Goal: Transaction & Acquisition: Purchase product/service

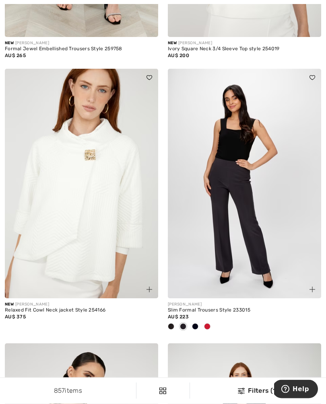
scroll to position [970, 0]
click at [210, 327] on span at bounding box center [207, 326] width 6 height 6
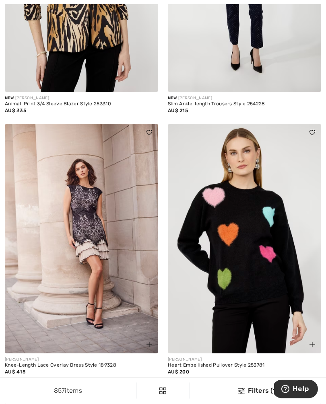
scroll to position [1451, 0]
click at [93, 281] on img at bounding box center [81, 239] width 153 height 230
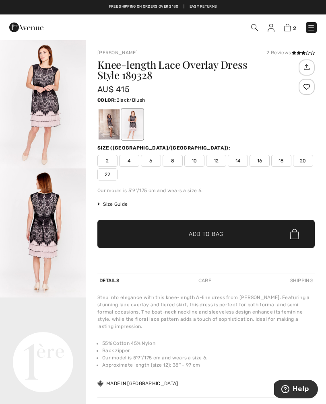
click at [133, 126] on div at bounding box center [132, 124] width 21 height 30
click at [111, 126] on div at bounding box center [108, 124] width 21 height 30
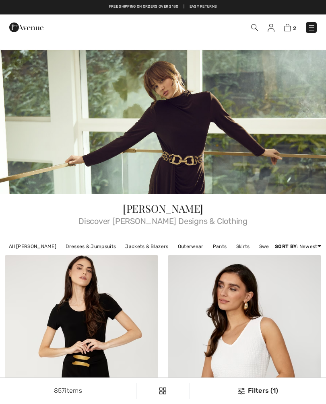
checkbox input "true"
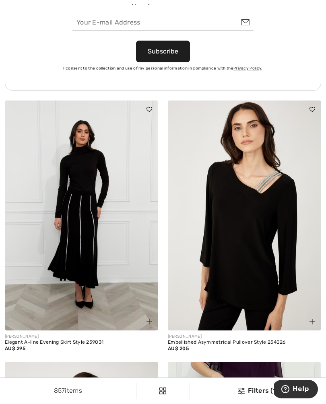
scroll to position [3514, 0]
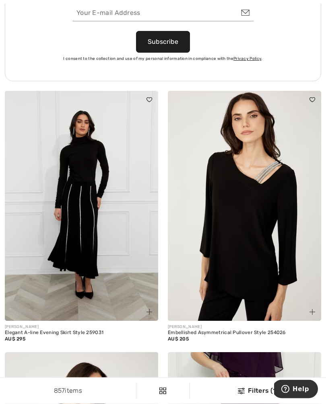
click at [244, 276] on img at bounding box center [244, 206] width 153 height 230
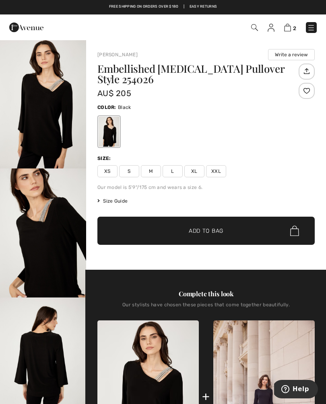
click at [41, 109] on img "1 / 4" at bounding box center [43, 103] width 86 height 129
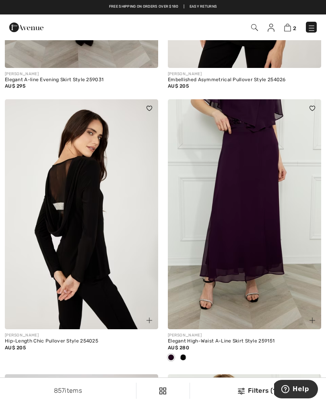
scroll to position [3767, 0]
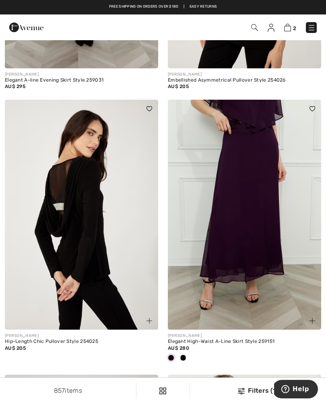
click at [87, 230] on img at bounding box center [81, 215] width 153 height 230
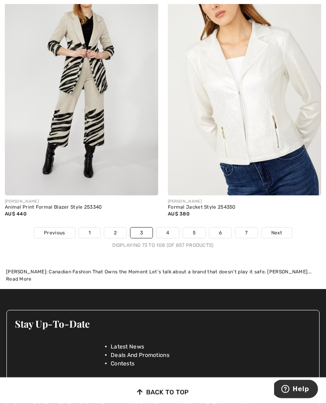
scroll to position [5000, 0]
click at [280, 231] on link "Next" at bounding box center [276, 232] width 30 height 10
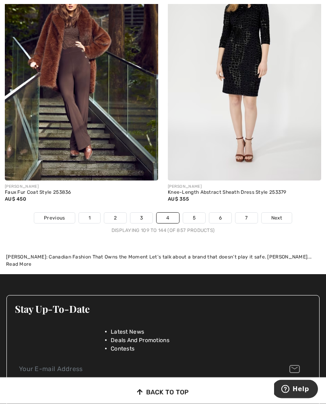
scroll to position [4935, 0]
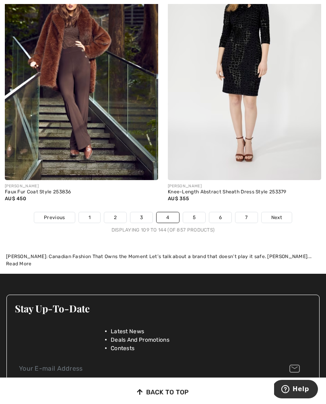
click at [280, 214] on span "Next" at bounding box center [276, 217] width 11 height 7
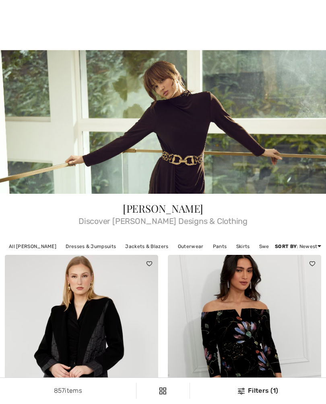
checkbox input "true"
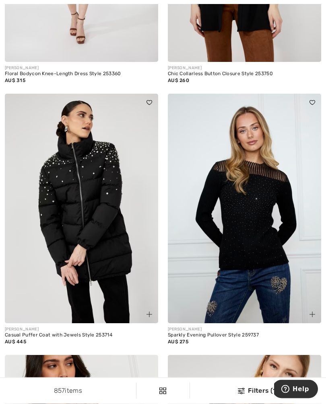
scroll to position [958, 0]
click at [252, 250] on img at bounding box center [244, 209] width 153 height 230
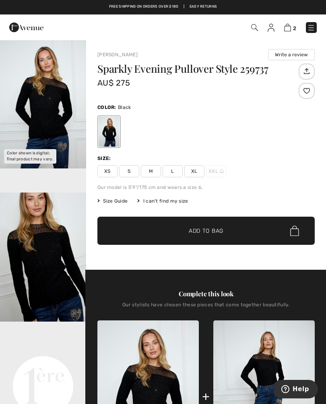
click at [47, 102] on img "1 / 5" at bounding box center [43, 103] width 86 height 129
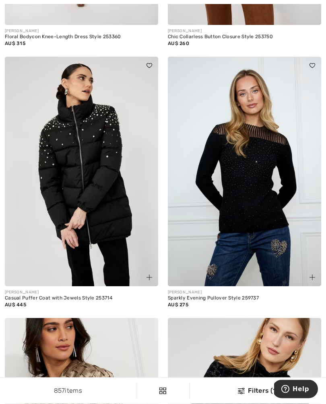
scroll to position [998, 0]
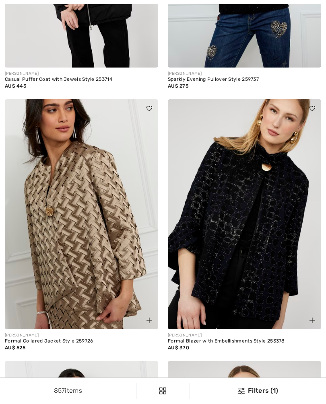
checkbox input "true"
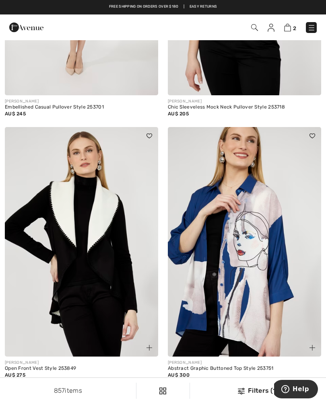
scroll to position [4263, 0]
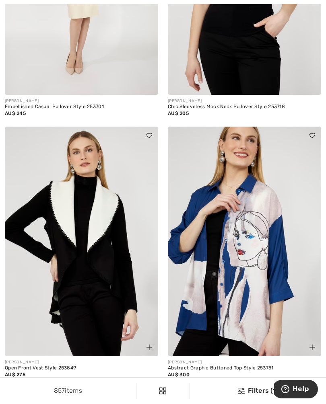
click at [89, 252] on img at bounding box center [81, 242] width 153 height 230
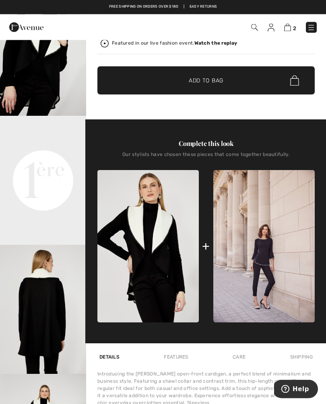
scroll to position [182, 0]
click at [268, 248] on img at bounding box center [263, 246] width 101 height 152
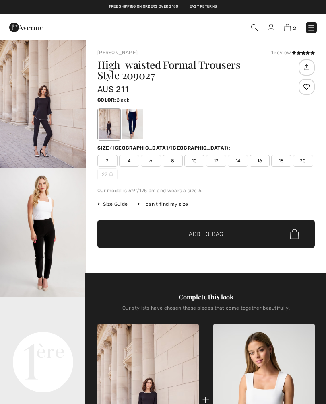
checkbox input "true"
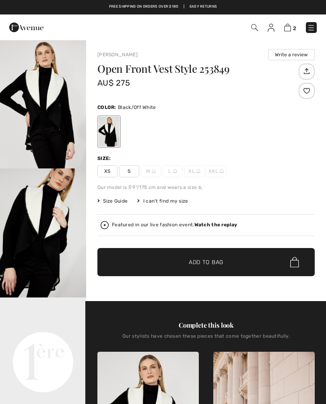
scroll to position [196, 0]
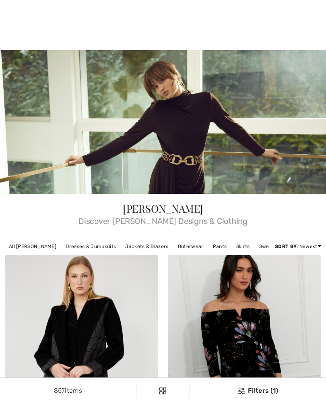
checkbox input "true"
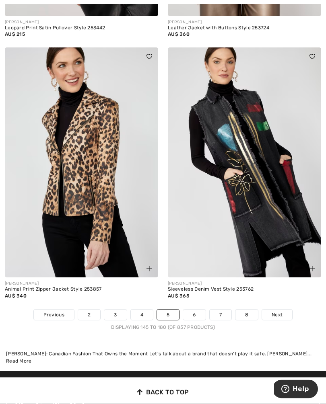
scroll to position [4865, 0]
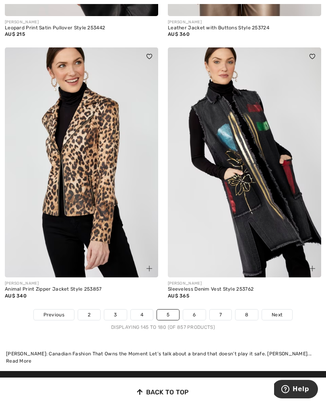
click at [281, 311] on span "Next" at bounding box center [276, 314] width 11 height 7
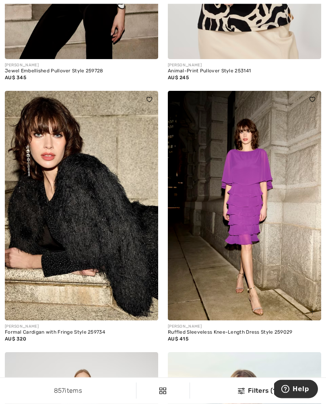
scroll to position [688, 0]
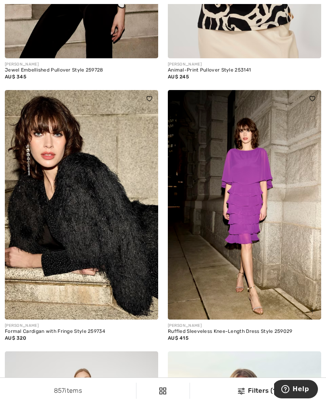
click at [251, 239] on img at bounding box center [244, 205] width 153 height 230
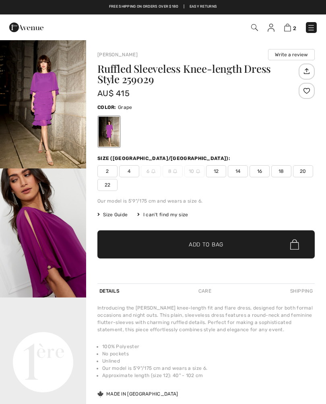
checkbox input "true"
click at [46, 109] on img "1 / 5" at bounding box center [43, 103] width 86 height 129
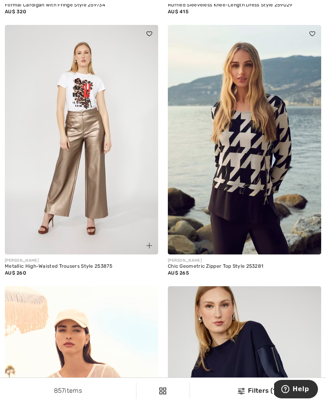
click at [325, 284] on div "[PERSON_NAME] Chic Geometric Zipper Top Style 253281 AU$ 265" at bounding box center [244, 155] width 163 height 261
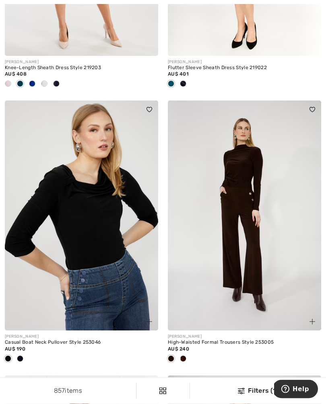
scroll to position [3780, 0]
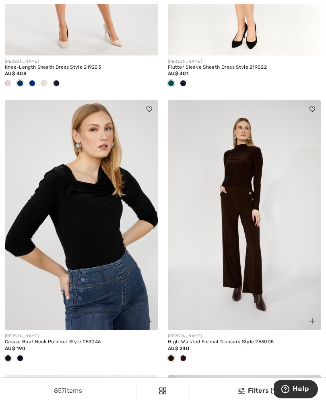
click at [86, 248] on img at bounding box center [81, 215] width 153 height 230
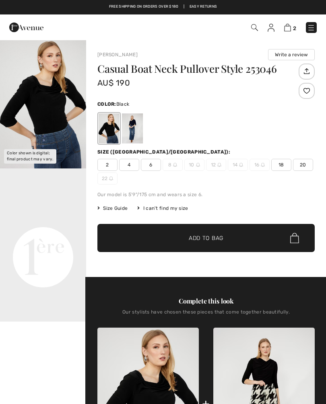
checkbox input "true"
click at [140, 129] on div at bounding box center [132, 128] width 21 height 30
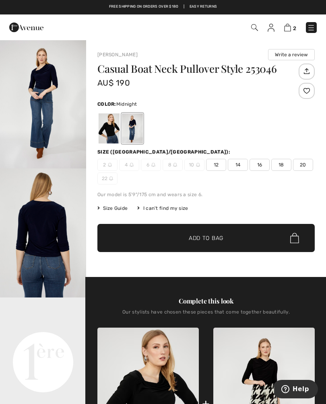
click at [49, 98] on img "1 / 4" at bounding box center [43, 103] width 86 height 129
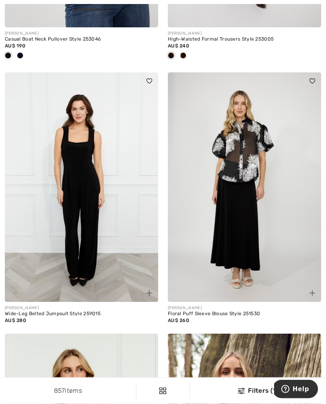
scroll to position [4083, 0]
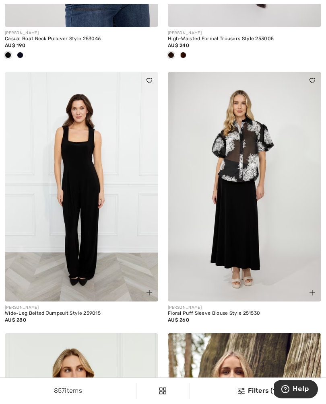
click at [263, 228] on img at bounding box center [244, 187] width 153 height 230
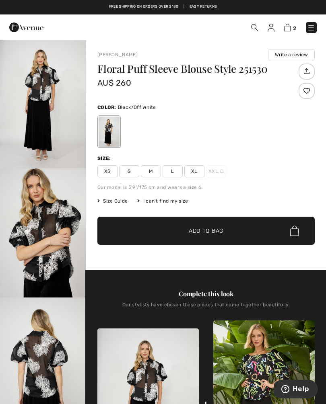
click at [44, 98] on img "1 / 3" at bounding box center [43, 103] width 86 height 129
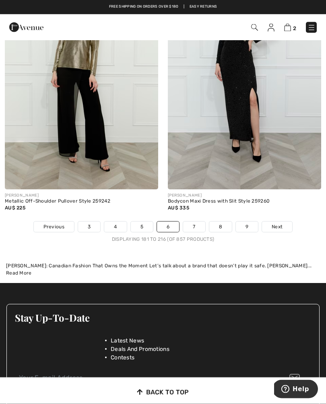
scroll to position [4979, 0]
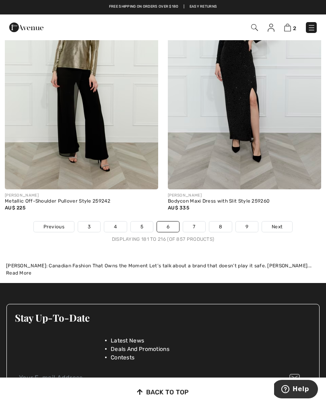
click at [279, 224] on span "Next" at bounding box center [276, 226] width 11 height 7
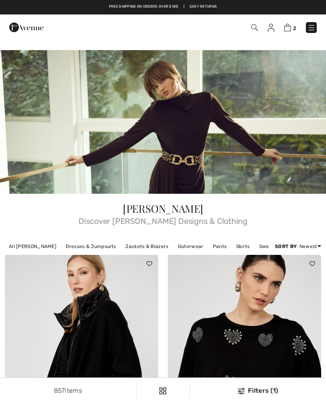
checkbox input "true"
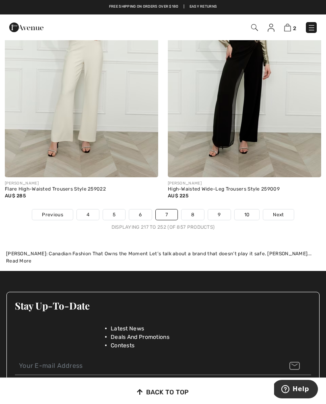
scroll to position [4984, 0]
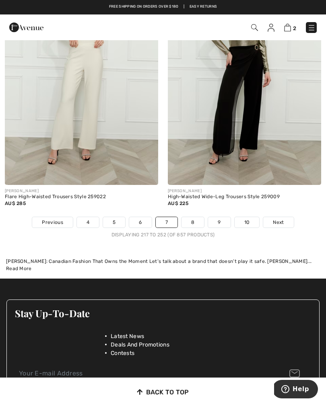
click at [280, 219] on span "Next" at bounding box center [277, 222] width 11 height 7
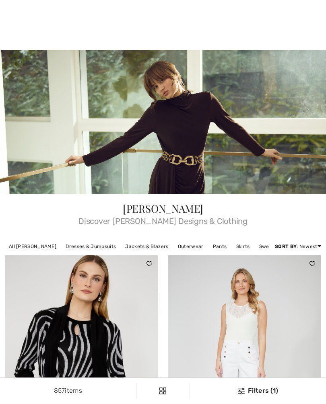
checkbox input "true"
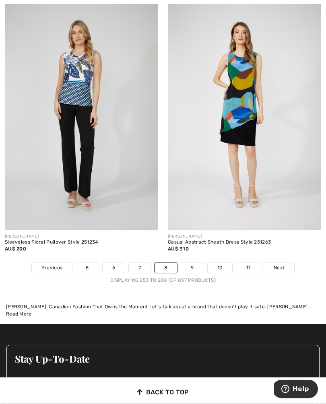
scroll to position [4925, 0]
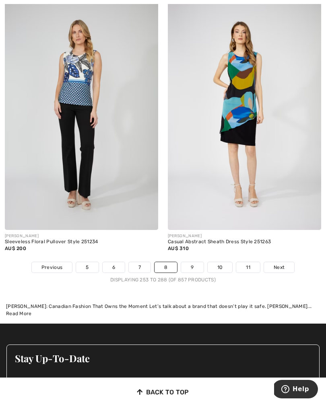
click at [284, 263] on link "Next" at bounding box center [279, 267] width 30 height 10
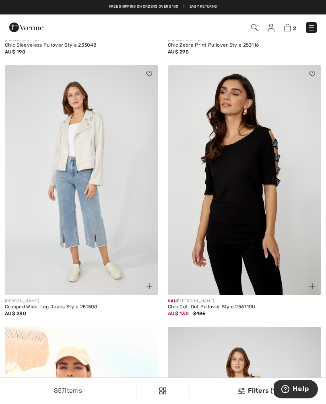
scroll to position [2857, 0]
click at [248, 231] on img at bounding box center [244, 181] width 153 height 230
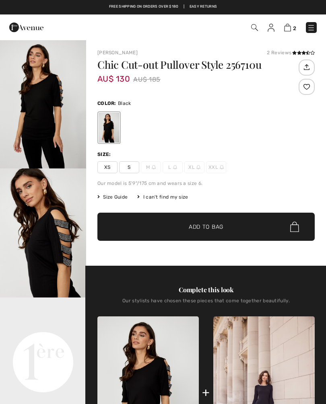
checkbox input "true"
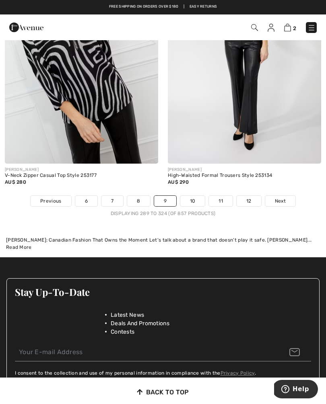
scroll to position [4973, 0]
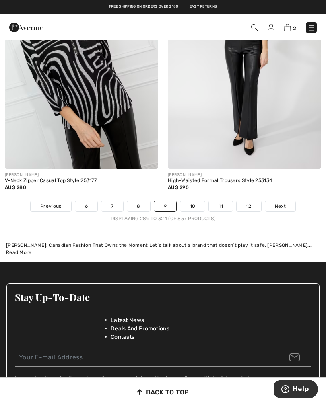
click at [286, 201] on link "Next" at bounding box center [280, 206] width 30 height 10
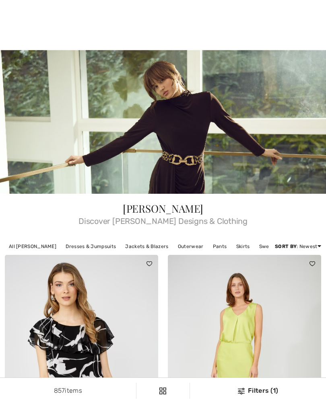
checkbox input "true"
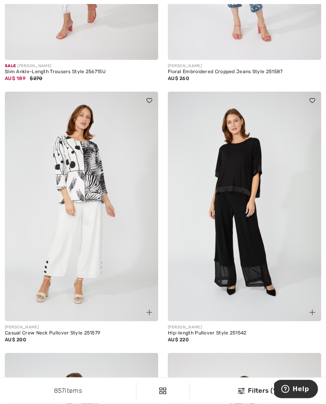
scroll to position [948, 0]
click at [78, 201] on img at bounding box center [81, 206] width 153 height 230
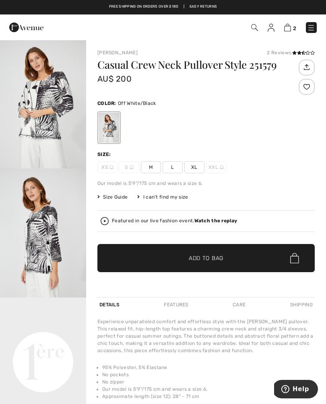
click at [47, 109] on img "1 / 4" at bounding box center [43, 103] width 86 height 129
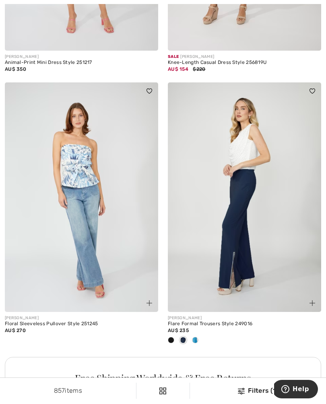
scroll to position [1479, 0]
click at [200, 340] on div at bounding box center [195, 340] width 12 height 13
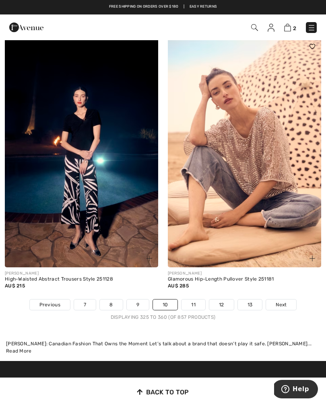
scroll to position [4874, 0]
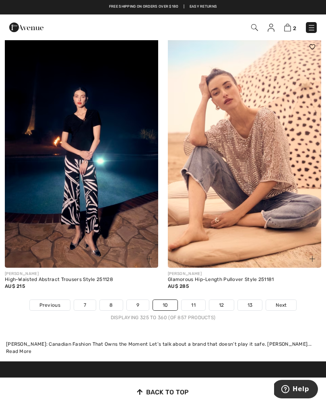
click at [254, 174] on img at bounding box center [244, 153] width 153 height 230
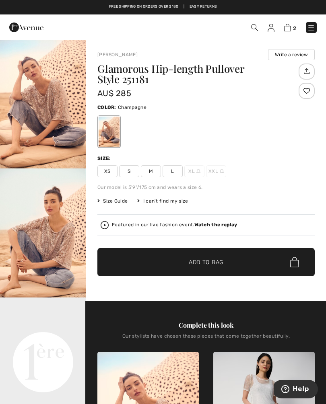
click at [48, 104] on img "1 / 6" at bounding box center [43, 103] width 86 height 129
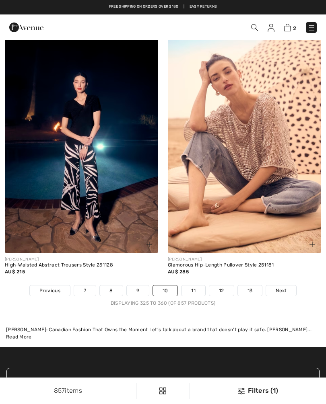
scroll to position [4889, 0]
click at [287, 289] on link "Next" at bounding box center [281, 290] width 30 height 10
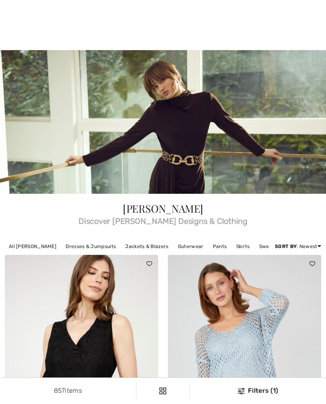
checkbox input "true"
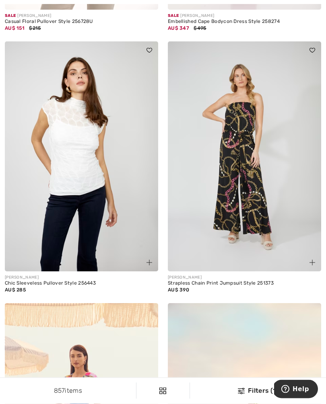
scroll to position [2935, 0]
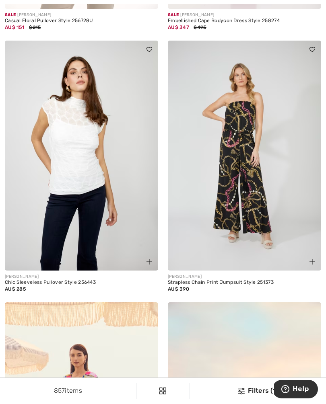
click at [83, 169] on img at bounding box center [81, 156] width 153 height 230
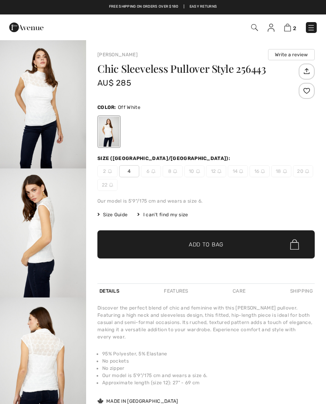
checkbox input "true"
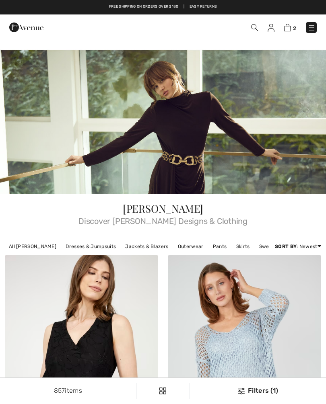
checkbox input "true"
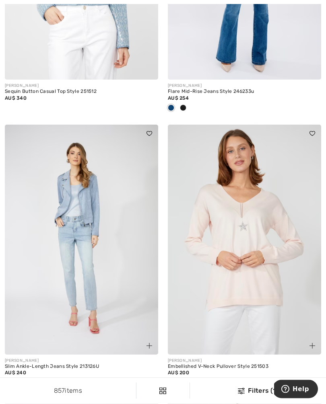
scroll to position [4553, 0]
click at [239, 252] on img at bounding box center [244, 239] width 153 height 230
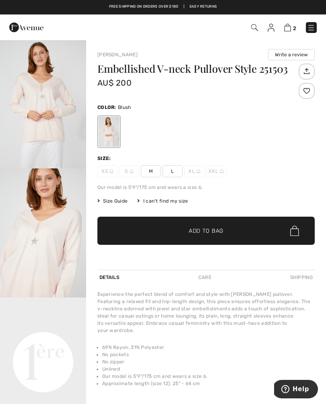
click at [42, 340] on video "Your browser does not support the video tag." at bounding box center [43, 318] width 86 height 43
click at [110, 130] on div at bounding box center [108, 132] width 21 height 30
click at [111, 134] on div at bounding box center [108, 132] width 21 height 30
click at [51, 104] on img "1 / 6" at bounding box center [43, 103] width 86 height 129
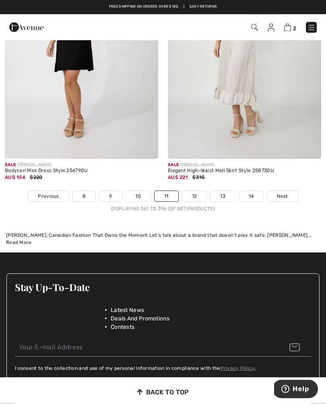
scroll to position [4999, 0]
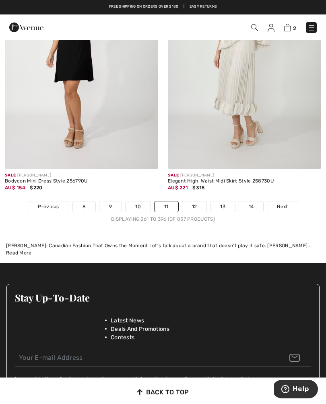
click at [286, 203] on span "Next" at bounding box center [281, 206] width 11 height 7
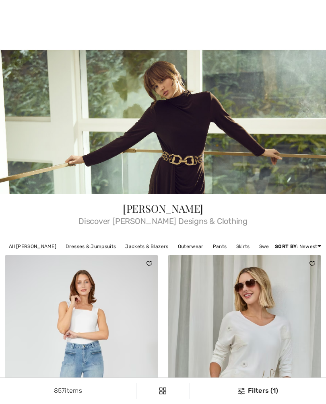
checkbox input "true"
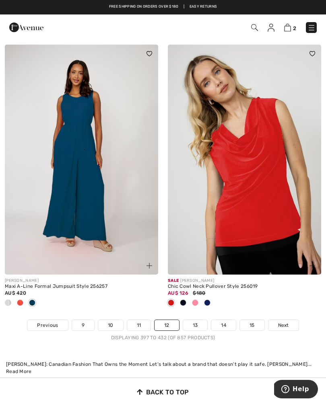
scroll to position [4893, 0]
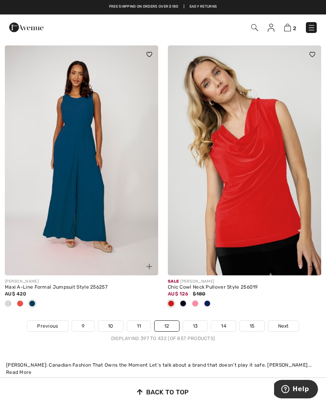
click at [143, 321] on link "11" at bounding box center [139, 326] width 24 height 10
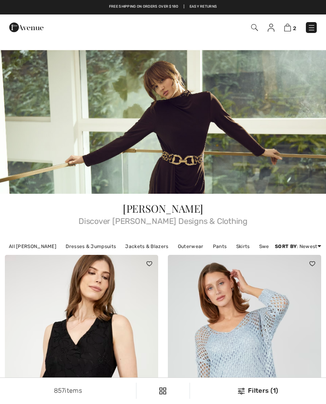
checkbox input "true"
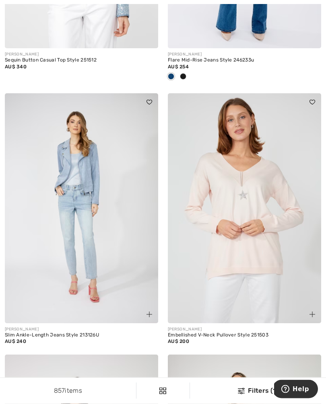
scroll to position [4585, 0]
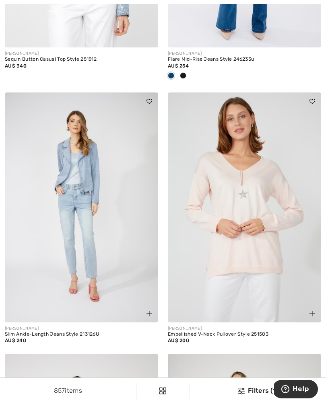
click at [253, 238] on img at bounding box center [244, 207] width 153 height 230
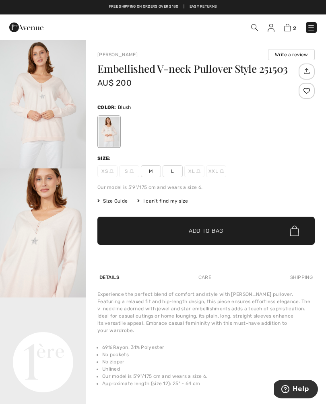
click at [153, 170] on span "M" at bounding box center [151, 171] width 20 height 12
click at [261, 232] on span "✔ Added to Bag Add to Bag" at bounding box center [205, 231] width 217 height 28
click at [43, 340] on video "Your browser does not support the video tag." at bounding box center [43, 318] width 86 height 43
click at [45, 340] on video "Your browser does not support the video tag." at bounding box center [43, 318] width 86 height 43
click at [55, 340] on video "Your browser does not support the video tag." at bounding box center [43, 318] width 86 height 43
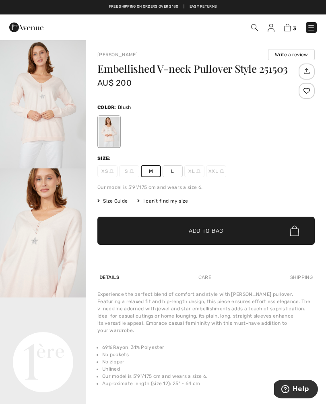
click at [57, 340] on video "Your browser does not support the video tag." at bounding box center [43, 318] width 86 height 43
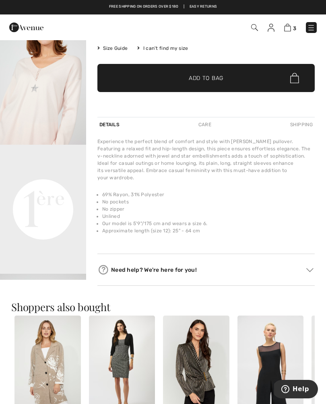
scroll to position [152, 0]
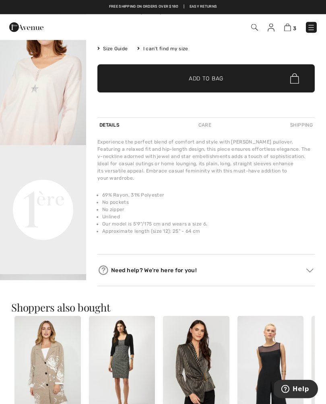
click at [41, 188] on video "Your browser does not support the video tag." at bounding box center [43, 166] width 86 height 43
click at [45, 188] on video "Your browser does not support the video tag." at bounding box center [43, 166] width 86 height 43
click at [44, 188] on video "Your browser does not support the video tag." at bounding box center [43, 166] width 86 height 43
click at [54, 188] on video "Your browser does not support the video tag." at bounding box center [43, 166] width 86 height 43
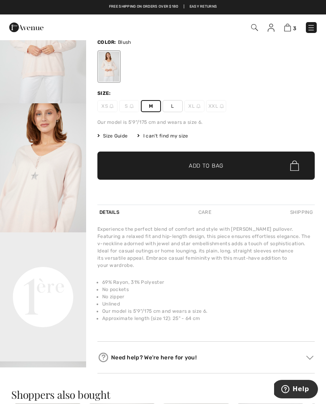
scroll to position [0, 0]
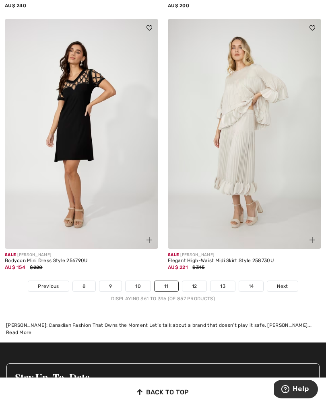
scroll to position [4920, 0]
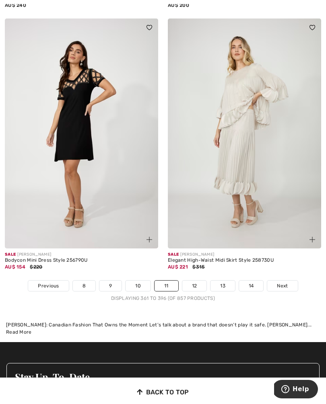
click at [225, 284] on link "13" at bounding box center [222, 286] width 25 height 10
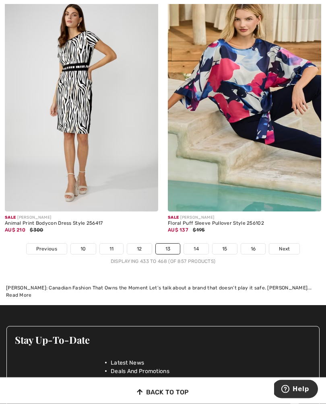
scroll to position [4931, 0]
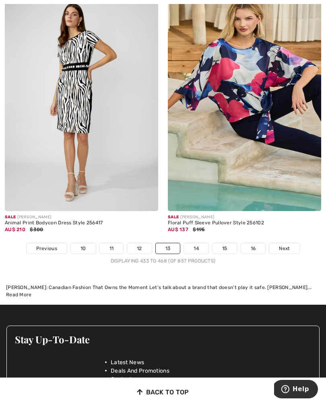
click at [291, 244] on link "Next" at bounding box center [284, 248] width 30 height 10
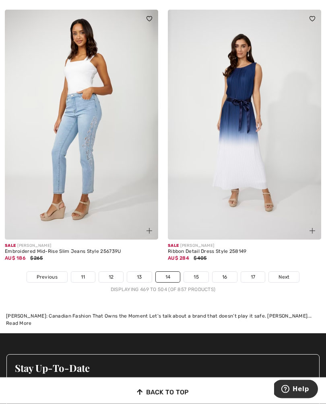
scroll to position [4889, 0]
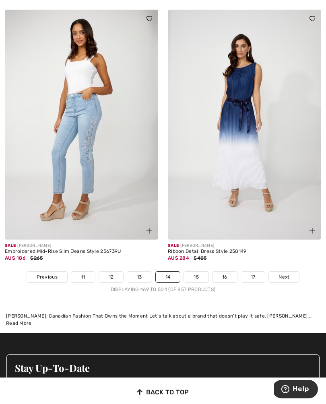
click at [288, 276] on link "Next" at bounding box center [283, 277] width 30 height 10
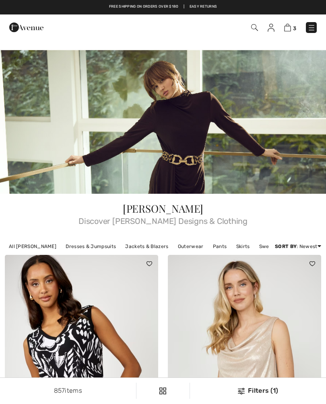
checkbox input "true"
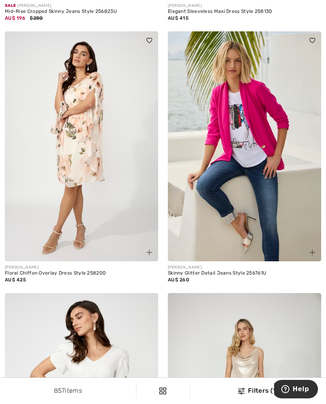
scroll to position [1283, 0]
